Goal: Book appointment/travel/reservation

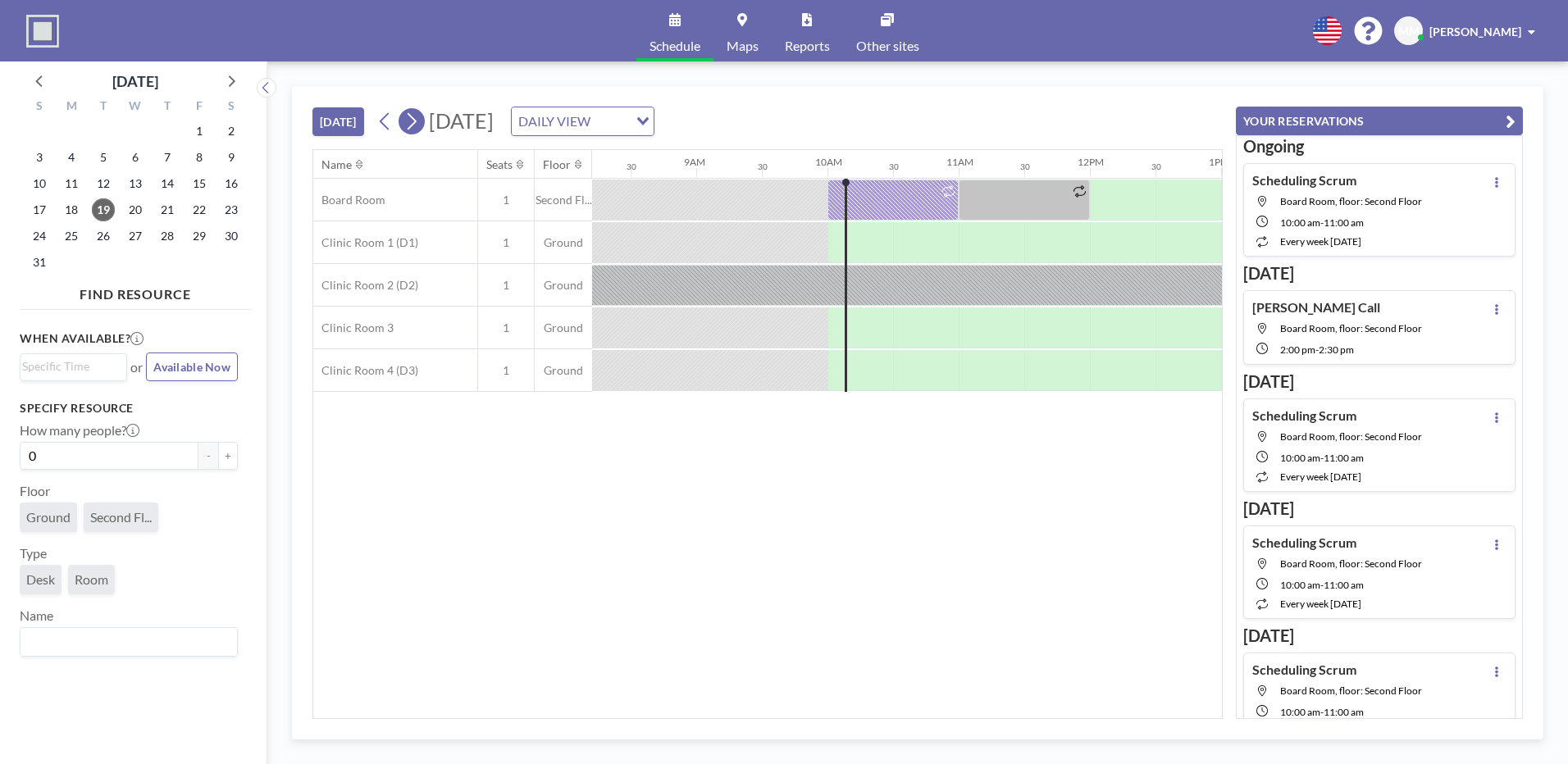
scroll to position [0, 1247]
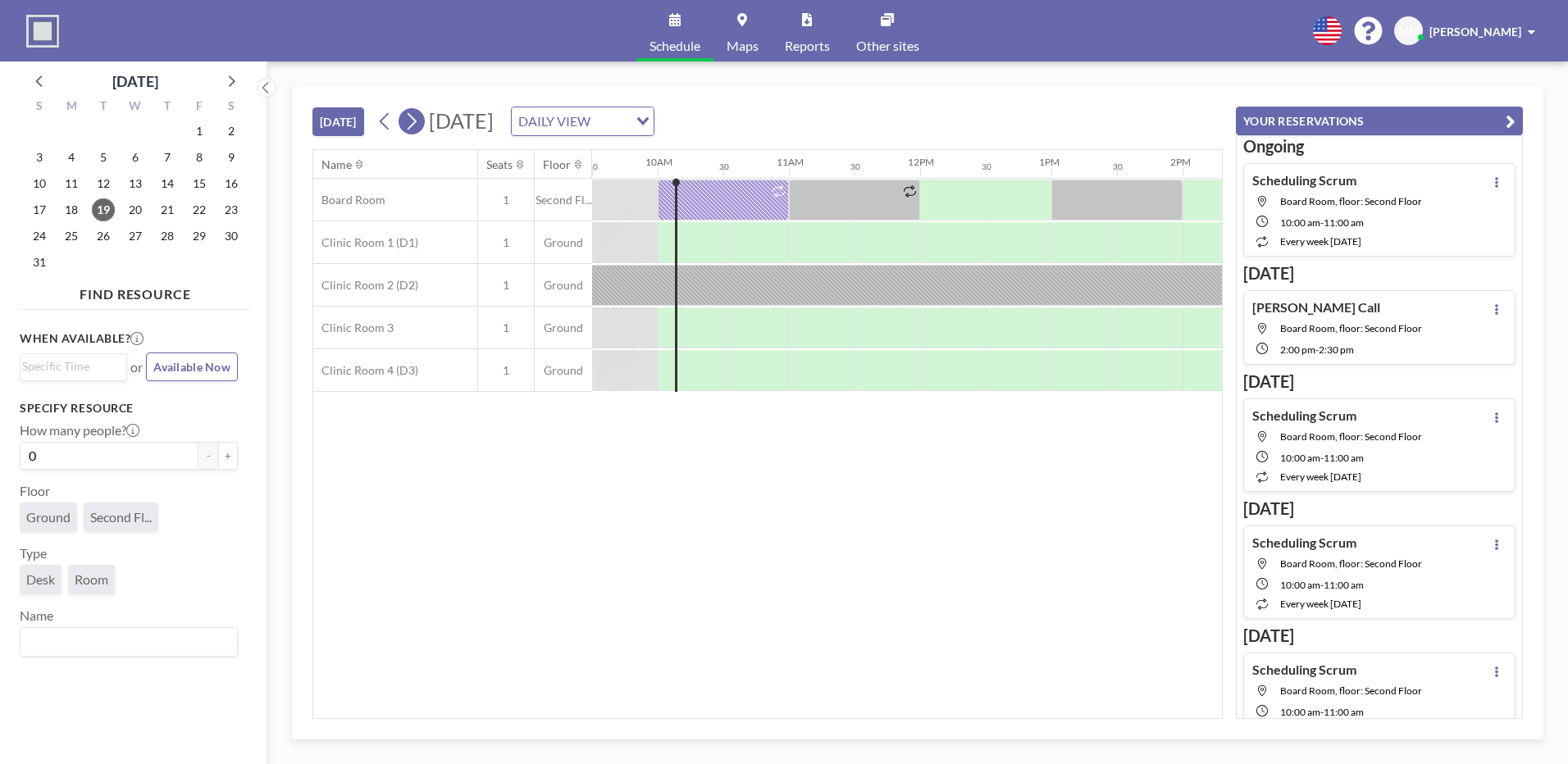
click at [424, 125] on button at bounding box center [412, 121] width 26 height 26
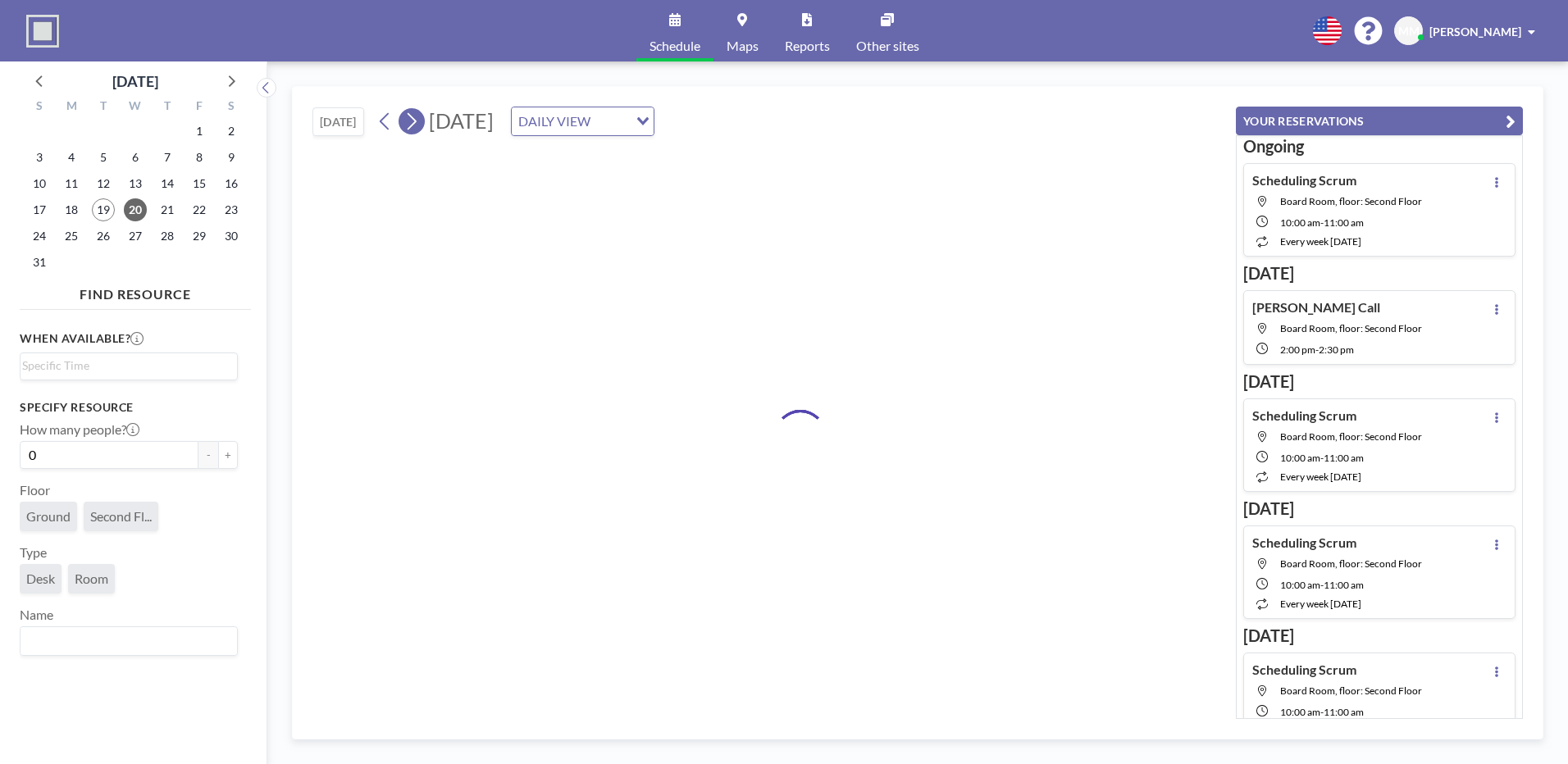
click at [424, 125] on button at bounding box center [412, 121] width 26 height 26
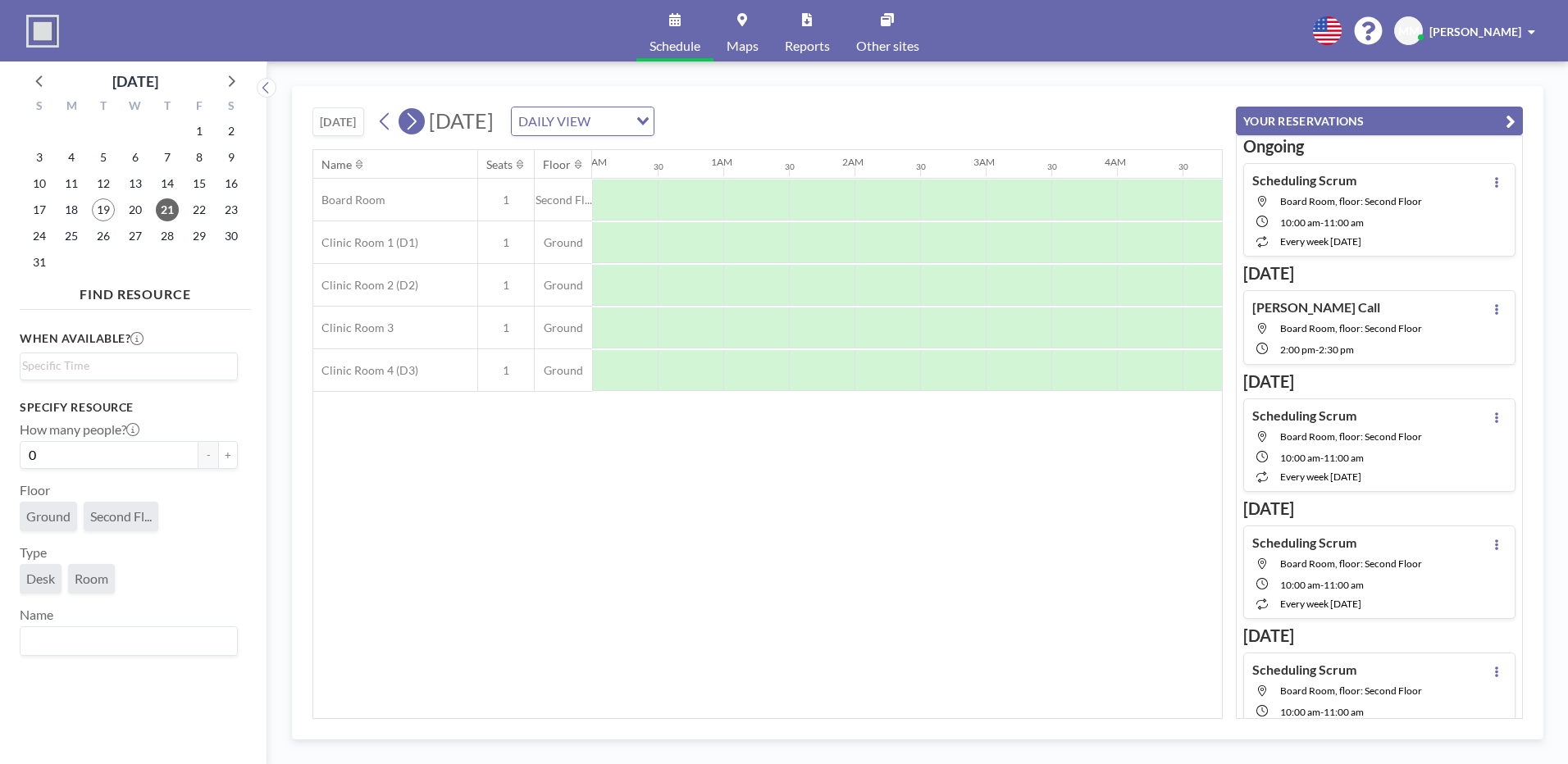
scroll to position [0, 825]
click at [424, 125] on button at bounding box center [412, 121] width 26 height 26
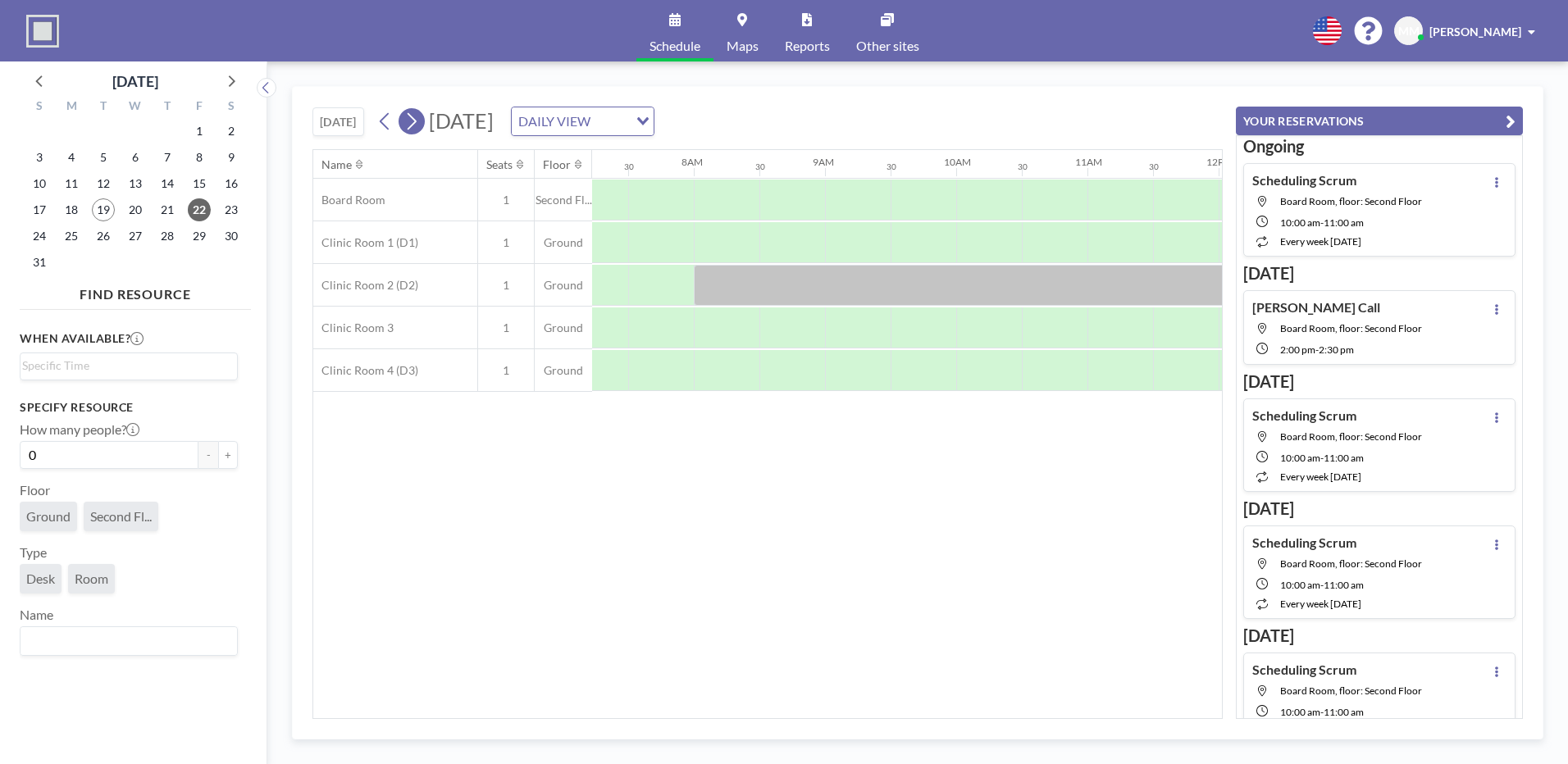
scroll to position [0, 984]
click at [1057, 189] on div at bounding box center [1084, 199] width 66 height 41
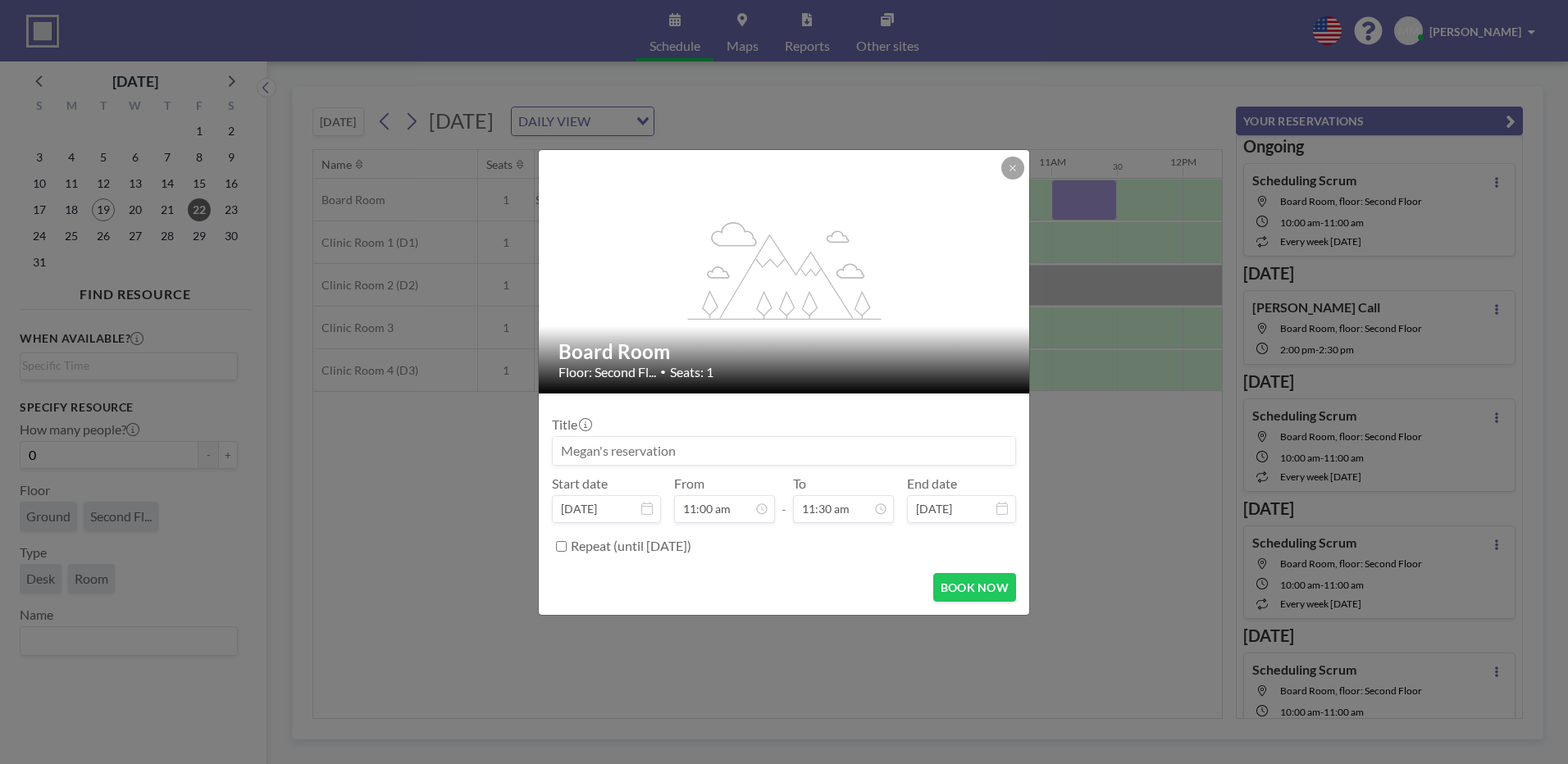
click at [668, 444] on input at bounding box center [784, 451] width 463 height 28
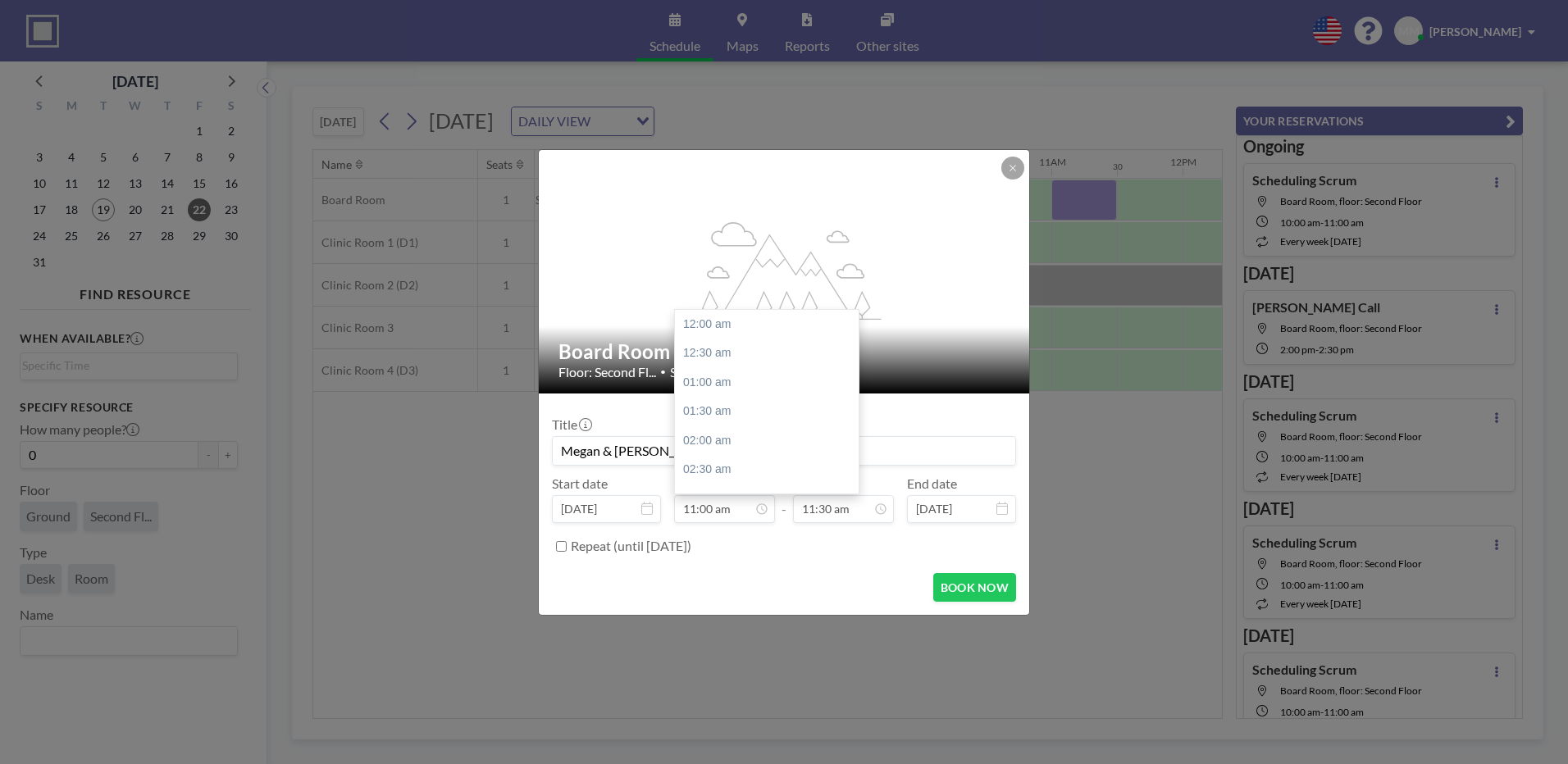
scroll to position [642, 0]
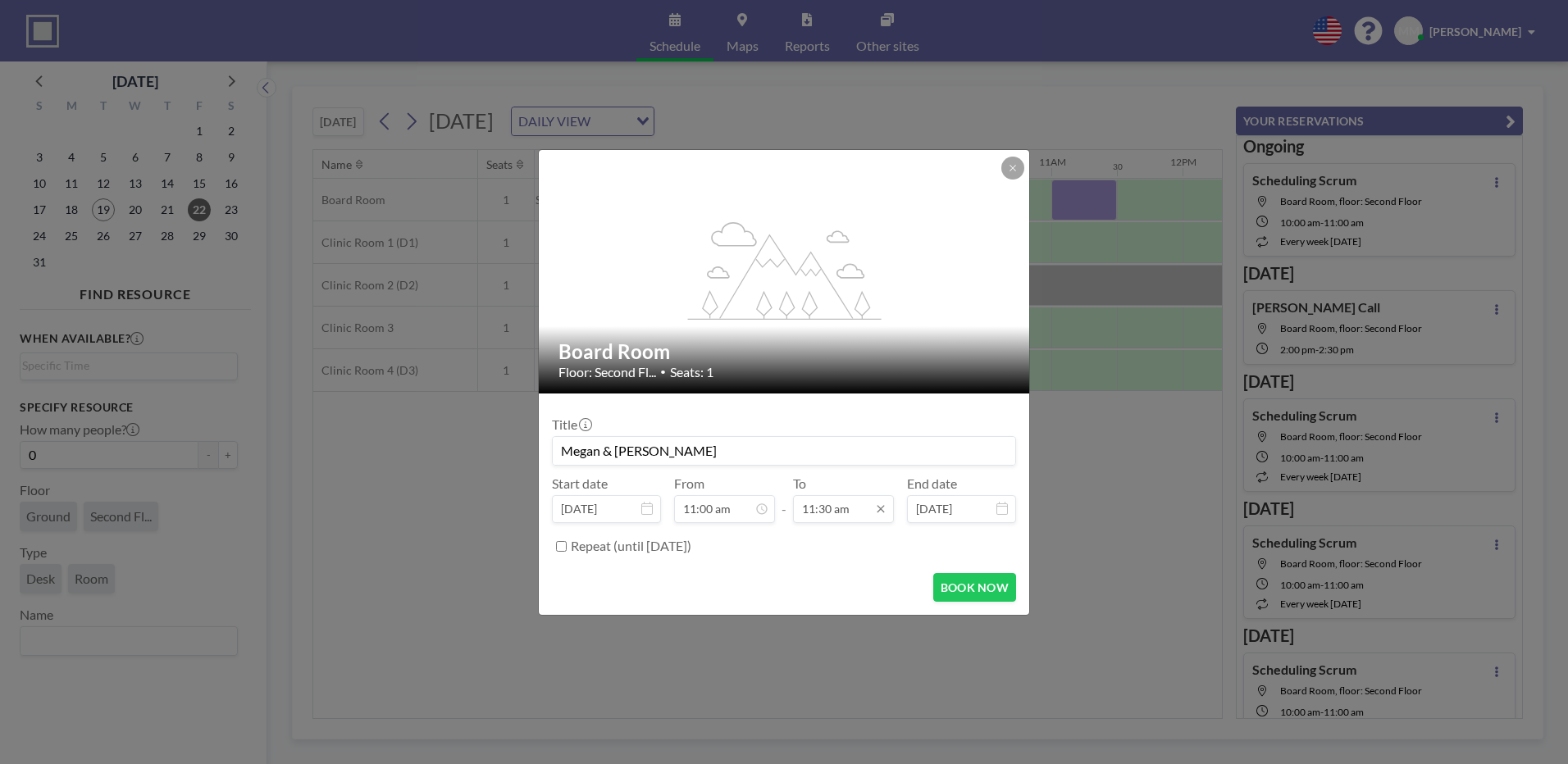
click at [844, 515] on input "11:30 am" at bounding box center [844, 509] width 101 height 28
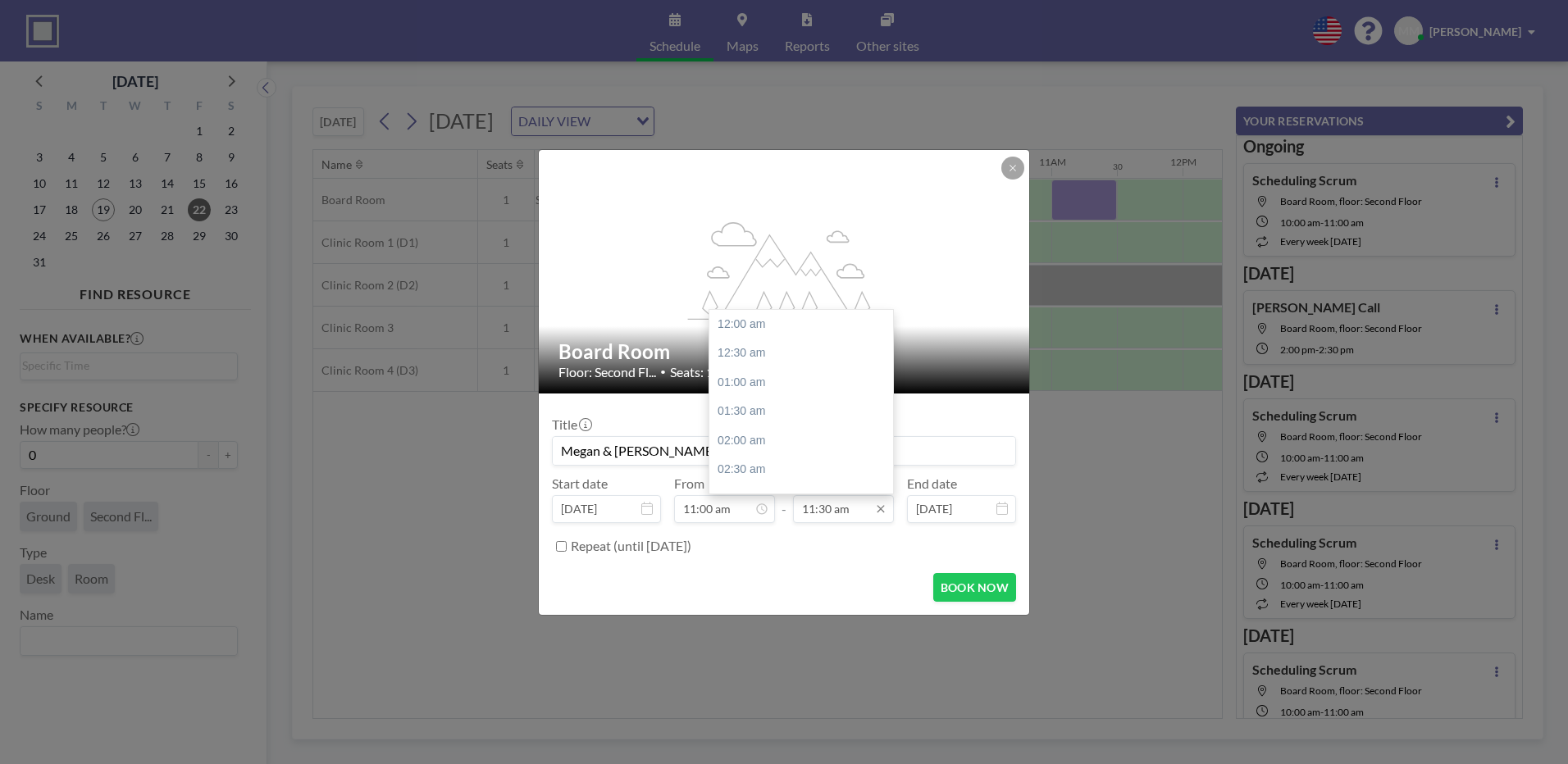
scroll to position [672, 0]
click at [793, 350] on div "12:00 pm" at bounding box center [806, 353] width 192 height 29
type input "Megan & [PERSON_NAME]"
type input "12:00 pm"
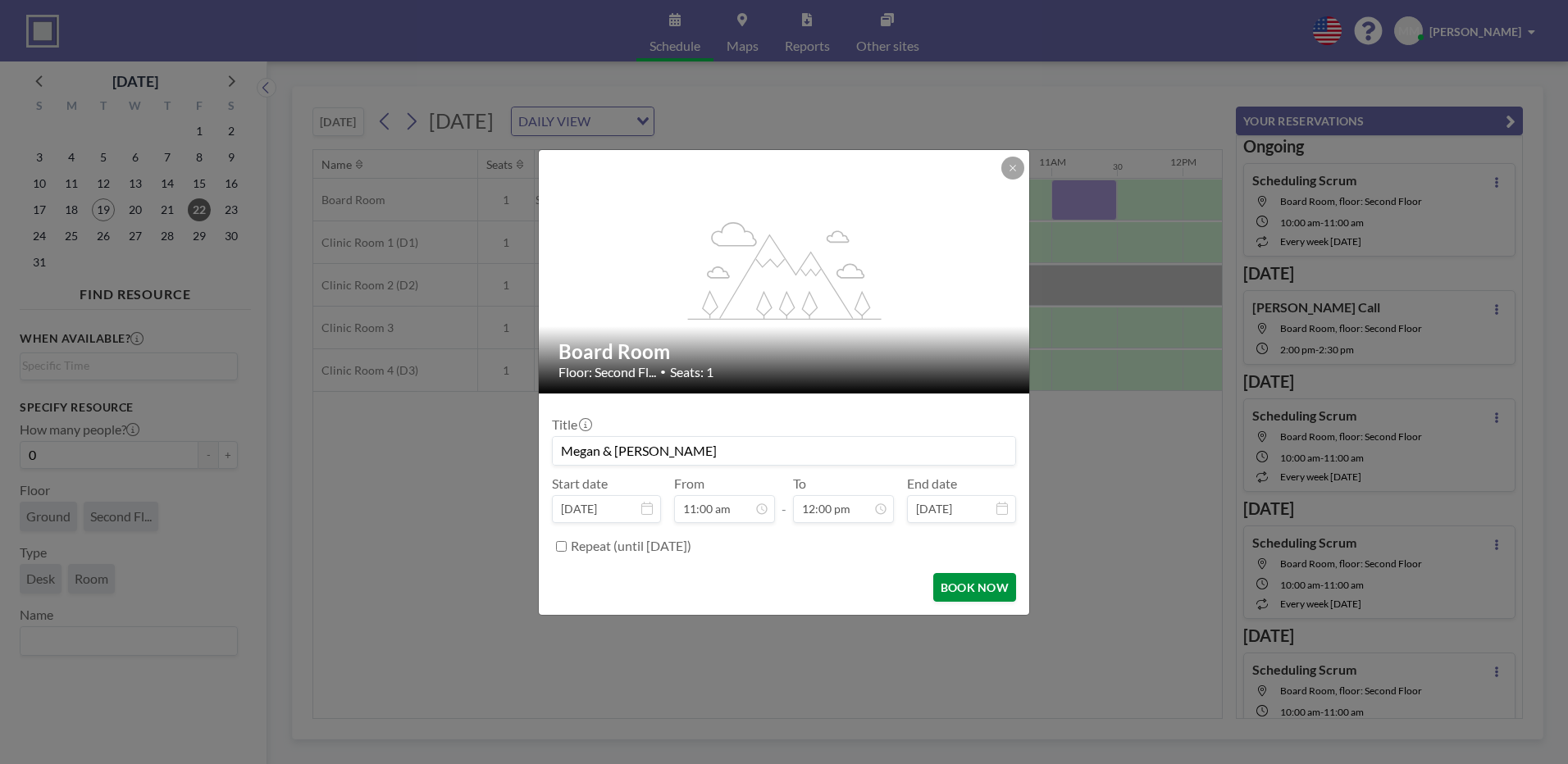
click at [979, 579] on button "BOOK NOW" at bounding box center [975, 587] width 83 height 28
